Goal: Task Accomplishment & Management: Manage account settings

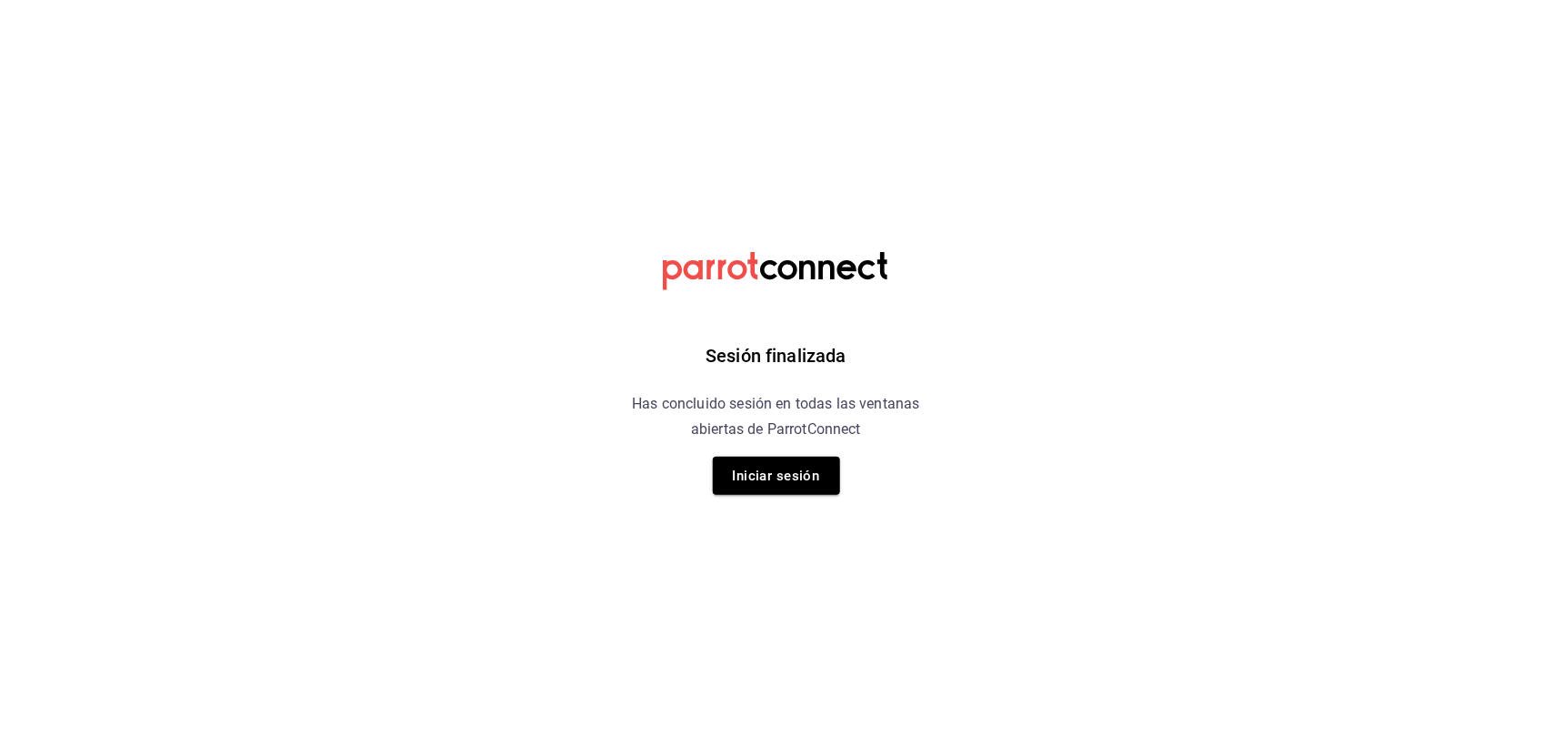
click at [810, 467] on button "Iniciar sesión" at bounding box center [776, 476] width 127 height 38
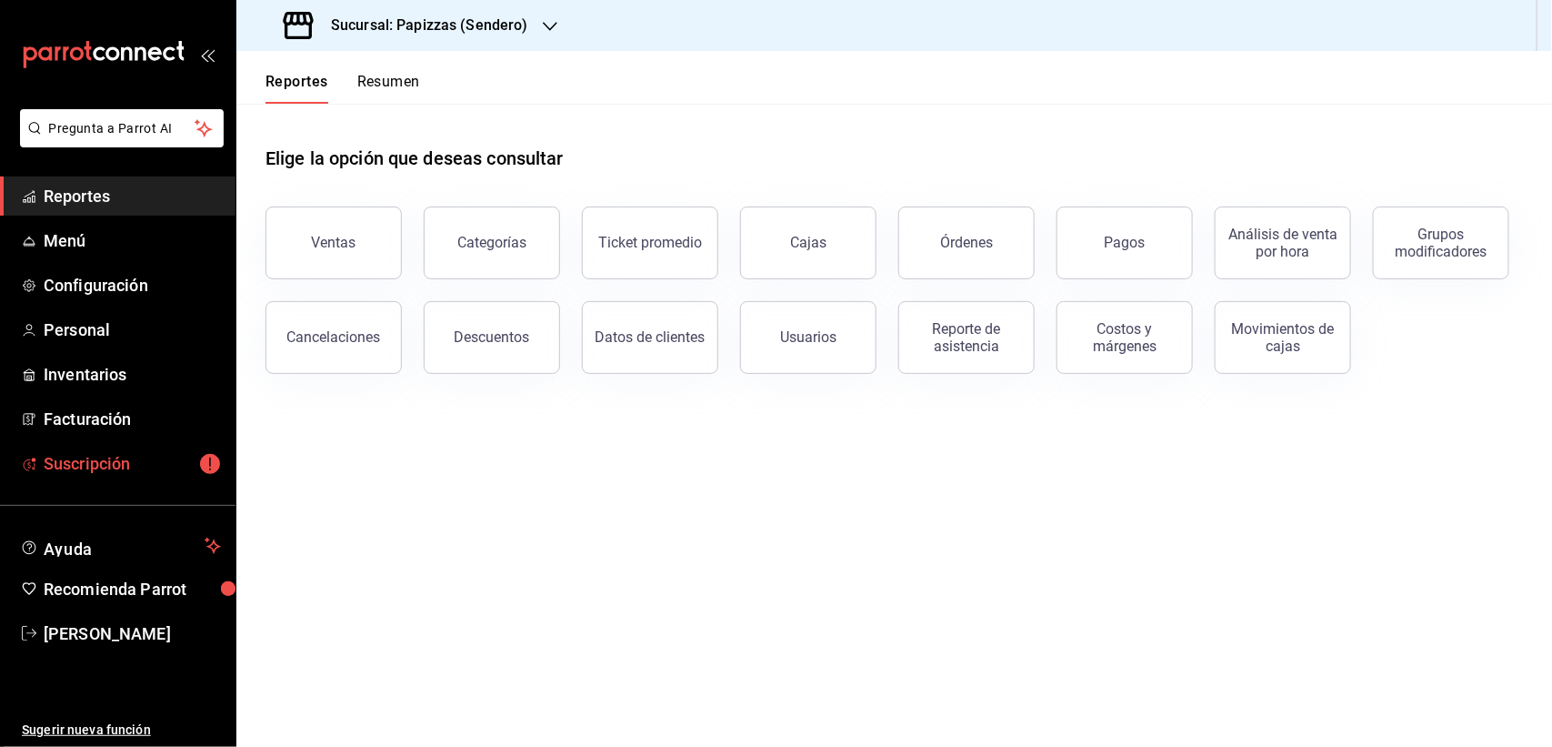
click at [80, 465] on span "Suscripción" at bounding box center [132, 463] width 177 height 25
